Goal: Information Seeking & Learning: Compare options

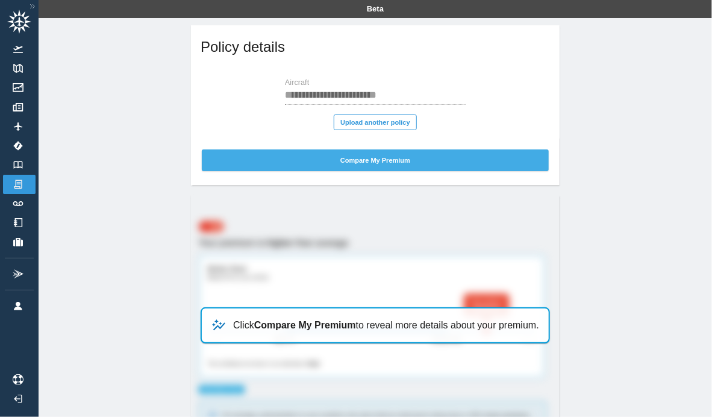
click at [363, 161] on button "Compare My Premium" at bounding box center [375, 160] width 347 height 22
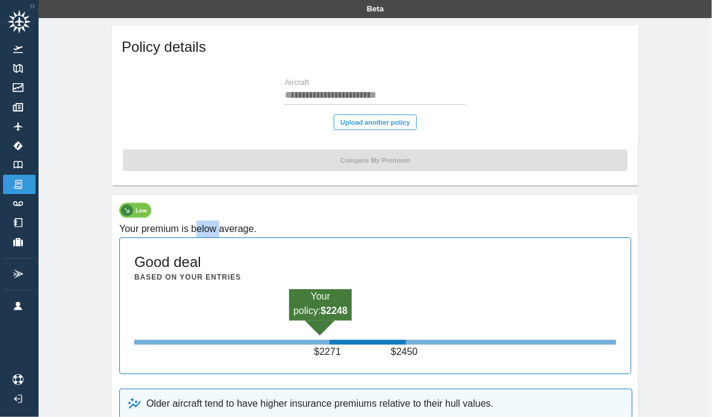
drag, startPoint x: 204, startPoint y: 226, endPoint x: 224, endPoint y: 228, distance: 20.6
click at [224, 228] on h6 "Your premium is below average." at bounding box center [375, 228] width 512 height 17
drag, startPoint x: 158, startPoint y: 264, endPoint x: 205, endPoint y: 282, distance: 49.8
click at [205, 282] on div "Good deal Based on your entries Your policy: $ 2248 $ 2271 $ 2450" at bounding box center [375, 305] width 512 height 137
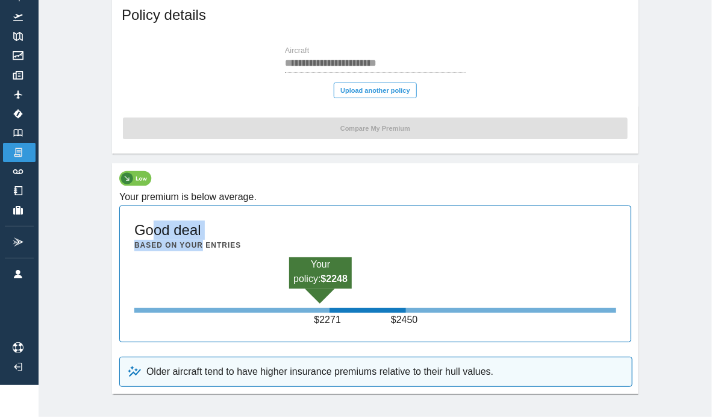
scroll to position [48, 0]
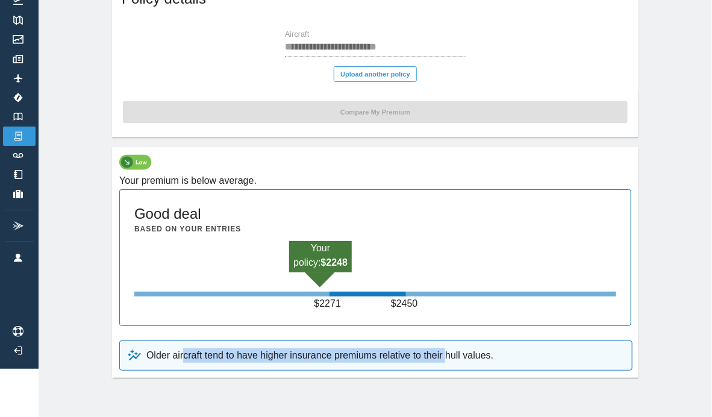
drag, startPoint x: 186, startPoint y: 353, endPoint x: 451, endPoint y: 356, distance: 265.0
click at [451, 356] on p "Older aircraft tend to have higher insurance premiums relative to their hull va…" at bounding box center [319, 355] width 347 height 14
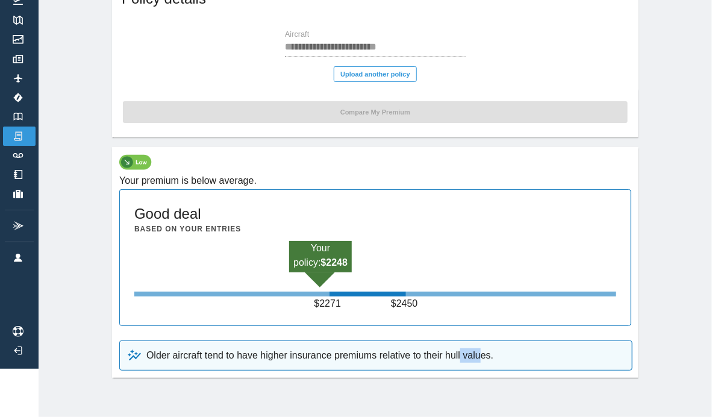
drag, startPoint x: 485, startPoint y: 354, endPoint x: 466, endPoint y: 357, distance: 20.1
click at [466, 357] on p "Older aircraft tend to have higher insurance premiums relative to their hull va…" at bounding box center [319, 355] width 347 height 14
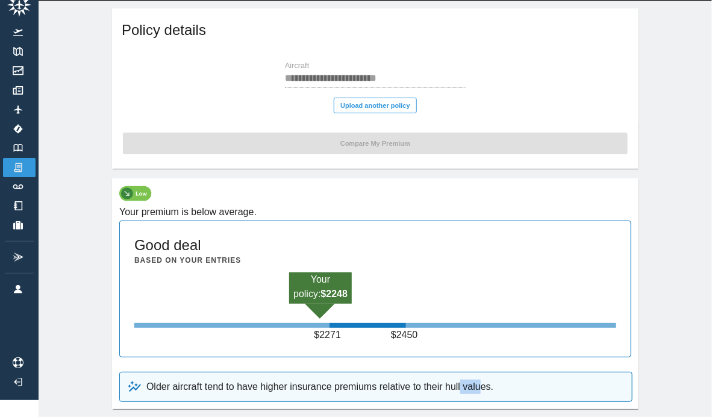
scroll to position [0, 0]
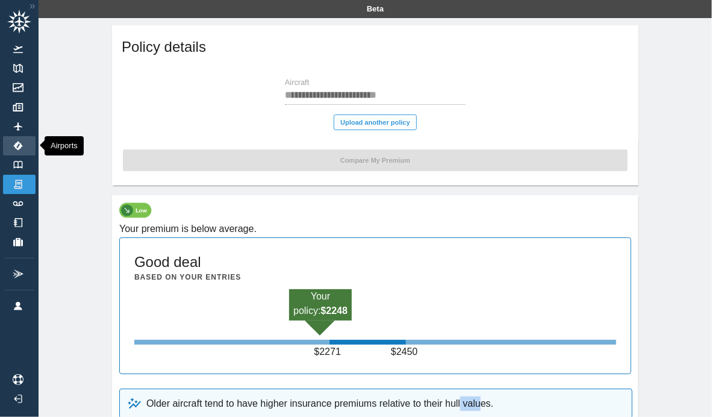
click at [20, 141] on img at bounding box center [17, 146] width 13 height 10
